Goal: Information Seeking & Learning: Learn about a topic

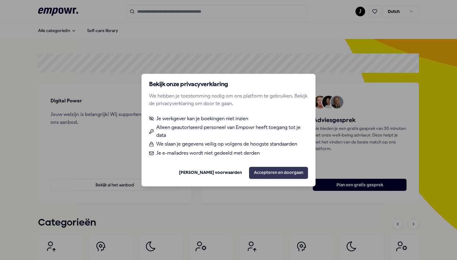
click at [274, 172] on button "Accepteren en doorgaan" at bounding box center [278, 173] width 59 height 12
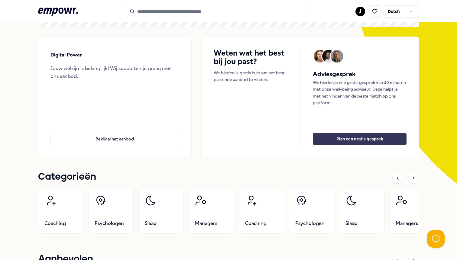
scroll to position [49, 0]
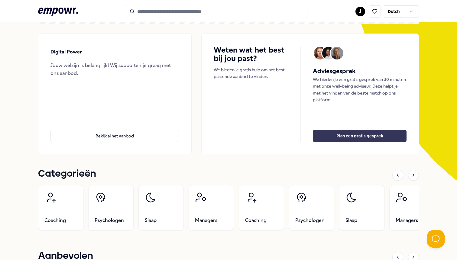
click at [350, 137] on button "Plan een gratis gesprek" at bounding box center [360, 136] width 94 height 12
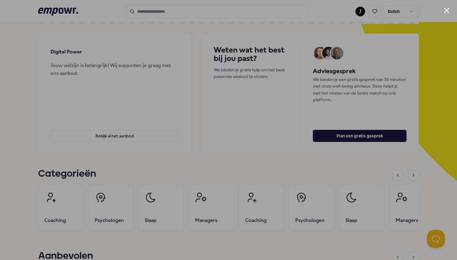
click at [67, 108] on div at bounding box center [228, 130] width 457 height 260
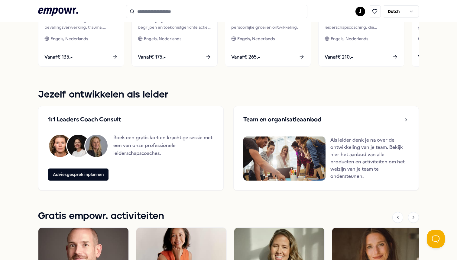
scroll to position [0, 0]
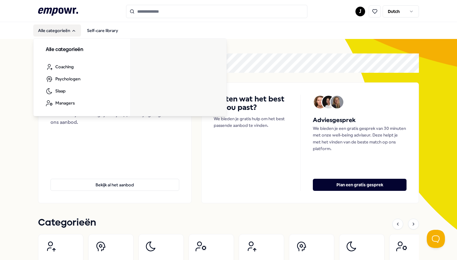
click at [64, 29] on button "Alle categorieën" at bounding box center [57, 30] width 48 height 12
click at [65, 29] on button "Alle categorieën" at bounding box center [57, 30] width 48 height 12
click at [150, 59] on link "Alle managers" at bounding box center [156, 60] width 37 height 12
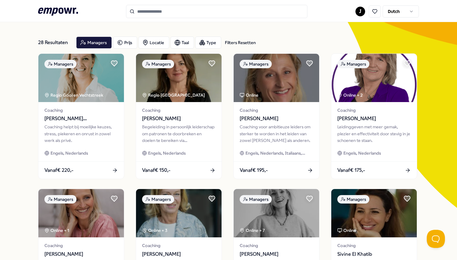
scroll to position [28, 0]
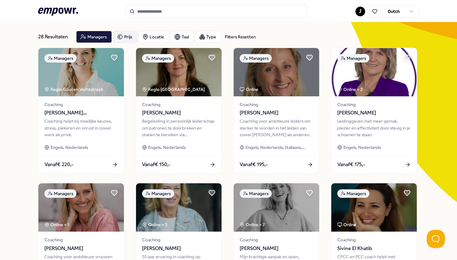
click at [126, 40] on div "Prijs" at bounding box center [125, 37] width 24 height 12
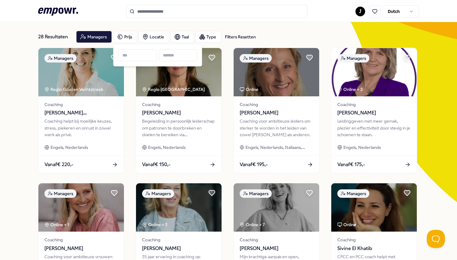
click at [23, 141] on div "28 Resultaten Filters Resetten Managers Prijs Locatie Taal Type Filters Resette…" at bounding box center [228, 247] width 457 height 472
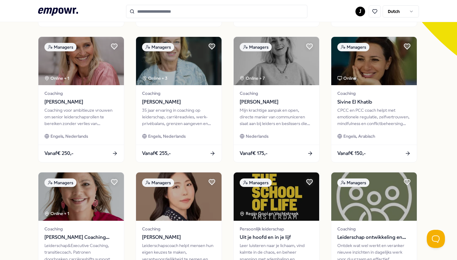
scroll to position [0, 0]
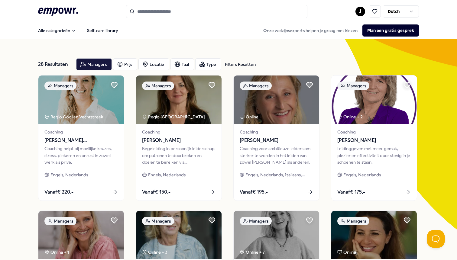
click at [64, 15] on icon ".empowr-logo_svg__cls-1{fill:#03032f}" at bounding box center [58, 11] width 40 height 11
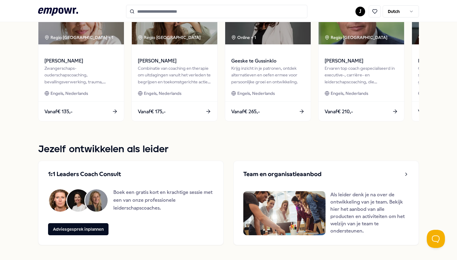
scroll to position [320, 0]
